Goal: Task Accomplishment & Management: Use online tool/utility

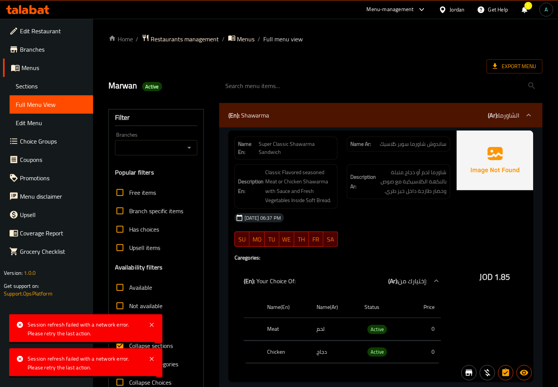
click at [39, 10] on icon at bounding box center [27, 9] width 43 height 9
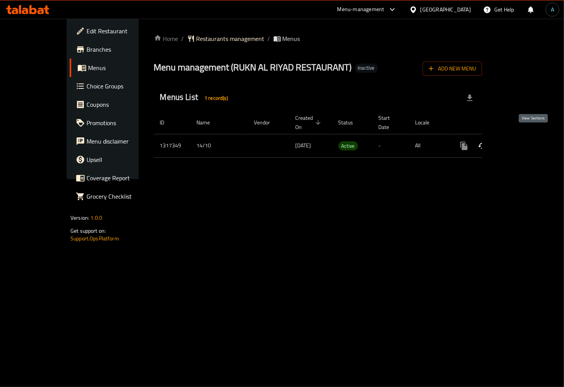
click at [529, 137] on link "enhanced table" at bounding box center [519, 146] width 18 height 18
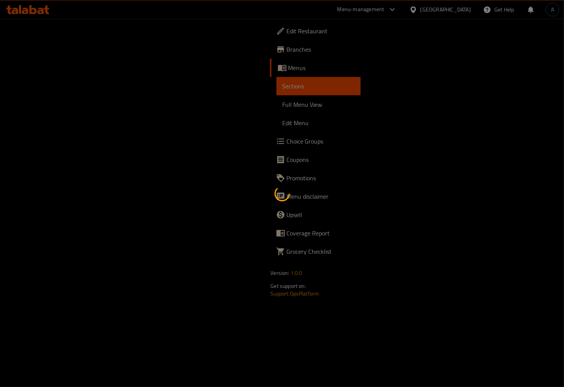
click at [51, 108] on div at bounding box center [282, 193] width 564 height 387
click at [69, 104] on div at bounding box center [282, 193] width 564 height 387
click at [148, 68] on div at bounding box center [282, 193] width 564 height 387
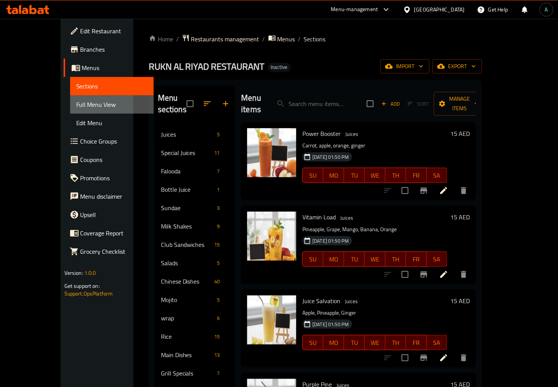
click at [76, 105] on span "Full Menu View" at bounding box center [111, 104] width 71 height 9
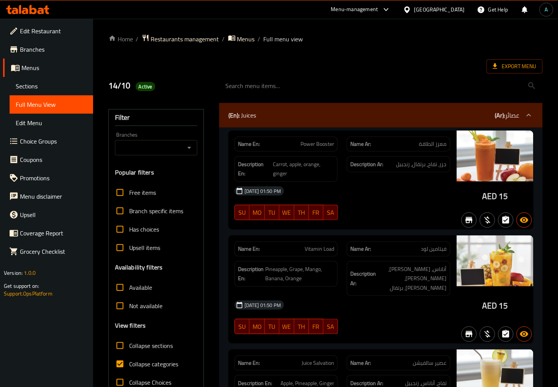
click at [159, 366] on span "Collapse categories" at bounding box center [153, 364] width 49 height 9
click at [129, 366] on input "Collapse categories" at bounding box center [120, 364] width 18 height 18
checkbox input "false"
drag, startPoint x: 477, startPoint y: 197, endPoint x: 496, endPoint y: 197, distance: 18.8
click at [496, 197] on div "AED 15" at bounding box center [495, 180] width 77 height 99
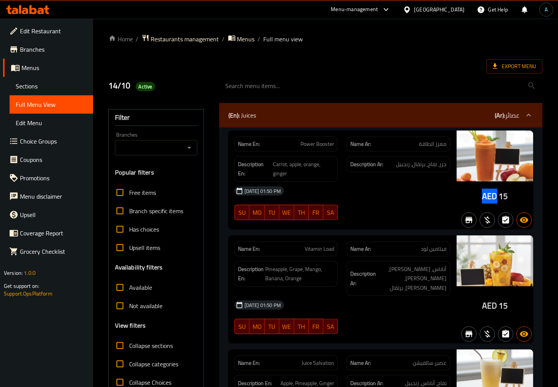
copy span "AED"
click at [144, 88] on span "Active" at bounding box center [146, 86] width 20 height 7
copy span "t"
click at [142, 87] on span "Active" at bounding box center [146, 86] width 20 height 7
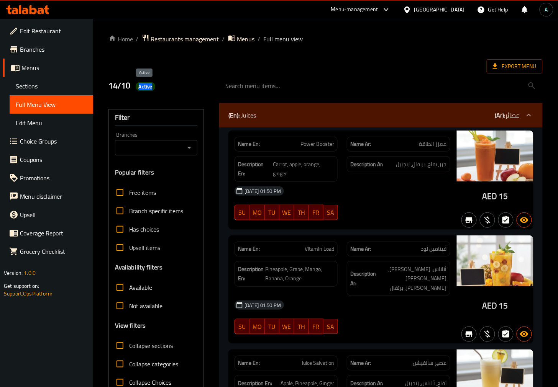
click at [142, 87] on span "Active" at bounding box center [146, 86] width 20 height 7
copy span "Active"
click at [503, 60] on span "Export Menu" at bounding box center [514, 66] width 56 height 14
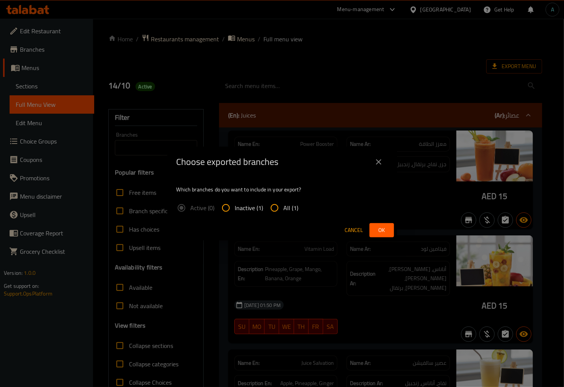
drag, startPoint x: 288, startPoint y: 216, endPoint x: 289, endPoint y: 211, distance: 5.9
click at [288, 215] on label "All (1)" at bounding box center [281, 208] width 33 height 18
click at [284, 215] on input "All (1)" at bounding box center [274, 208] width 18 height 18
radio input "true"
click at [289, 211] on span "All (1)" at bounding box center [291, 207] width 15 height 9
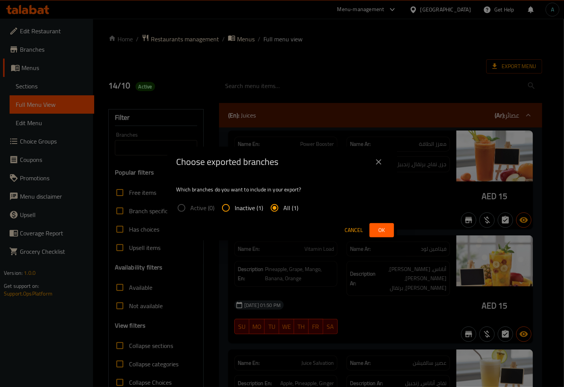
click at [284, 211] on input "All (1)" at bounding box center [274, 208] width 18 height 18
click at [381, 225] on button "Ok" at bounding box center [382, 230] width 25 height 14
